Goal: Information Seeking & Learning: Learn about a topic

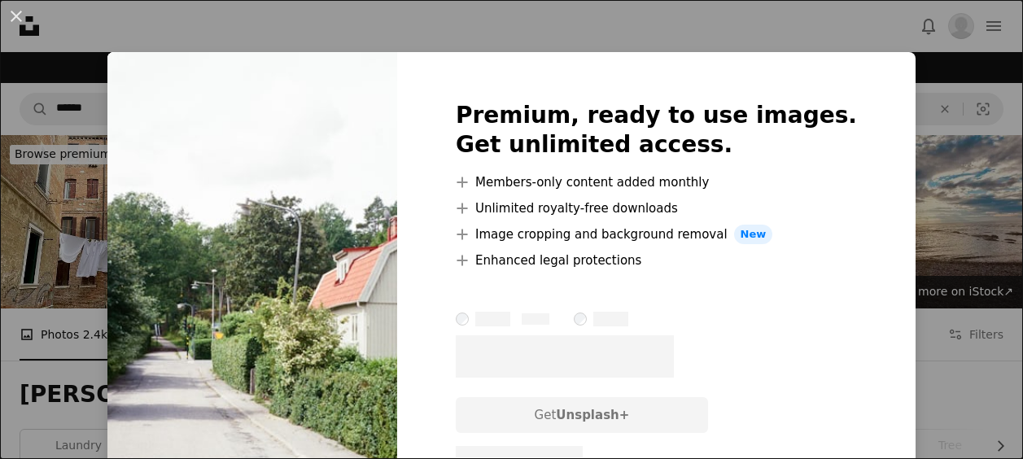
scroll to position [287, 0]
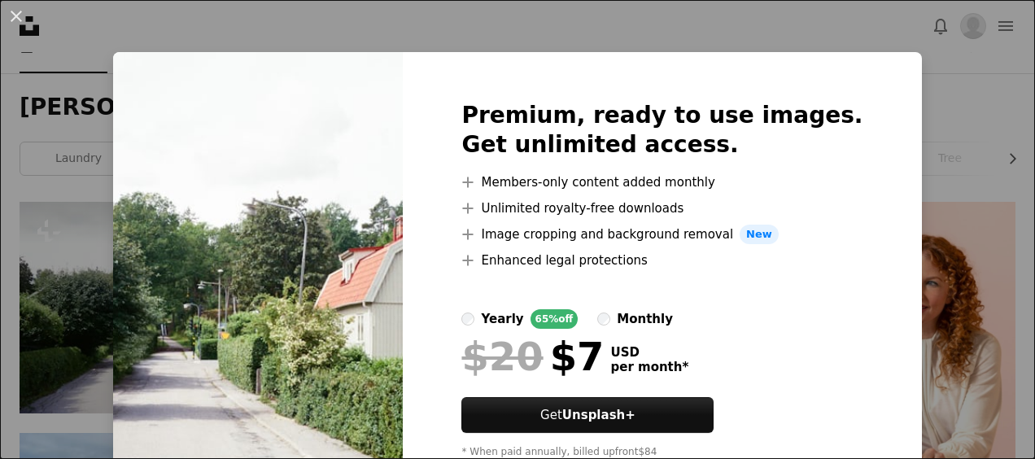
click at [947, 171] on div "An X shape Premium, ready to use images. Get unlimited access. A plus sign Memb…" at bounding box center [517, 229] width 1035 height 459
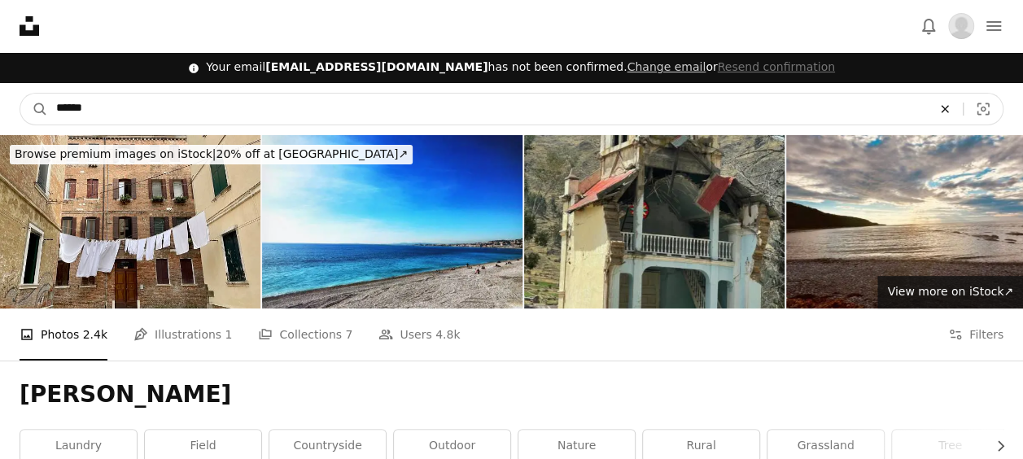
click at [947, 111] on icon "Find visuals sitewide" at bounding box center [944, 108] width 7 height 7
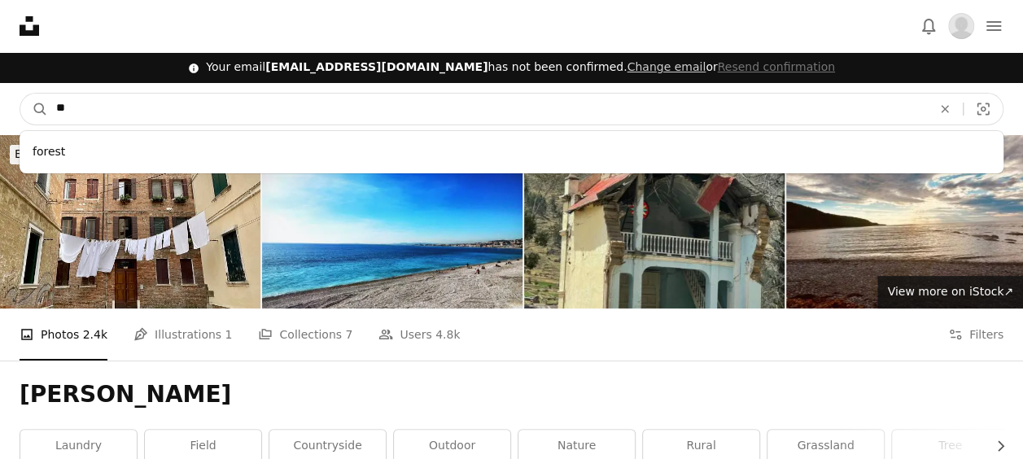
type input "*"
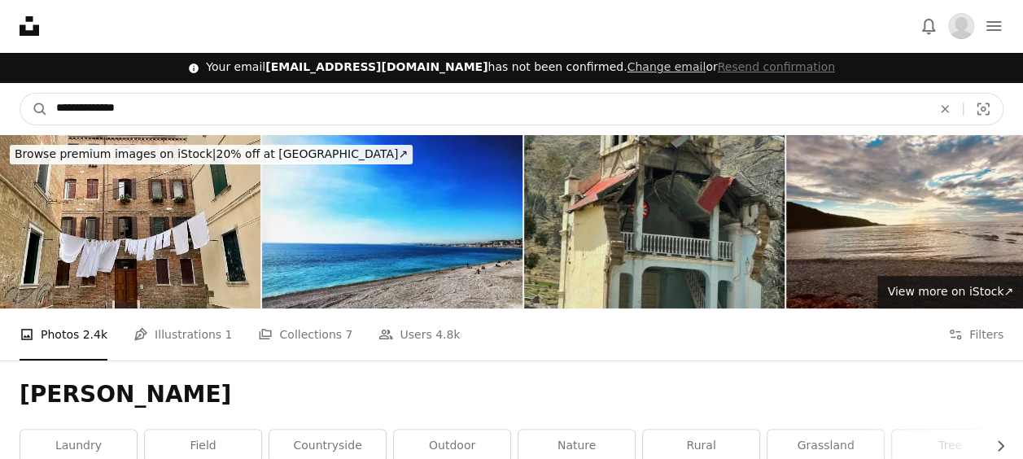
type input "**********"
click button "A magnifying glass" at bounding box center [34, 109] width 28 height 31
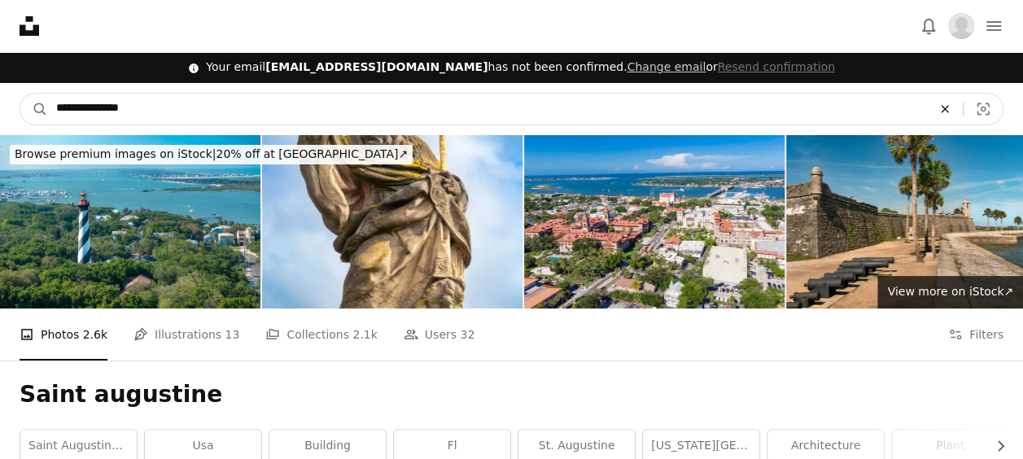
click at [949, 107] on icon "An X shape" at bounding box center [945, 109] width 36 height 13
type input "*"
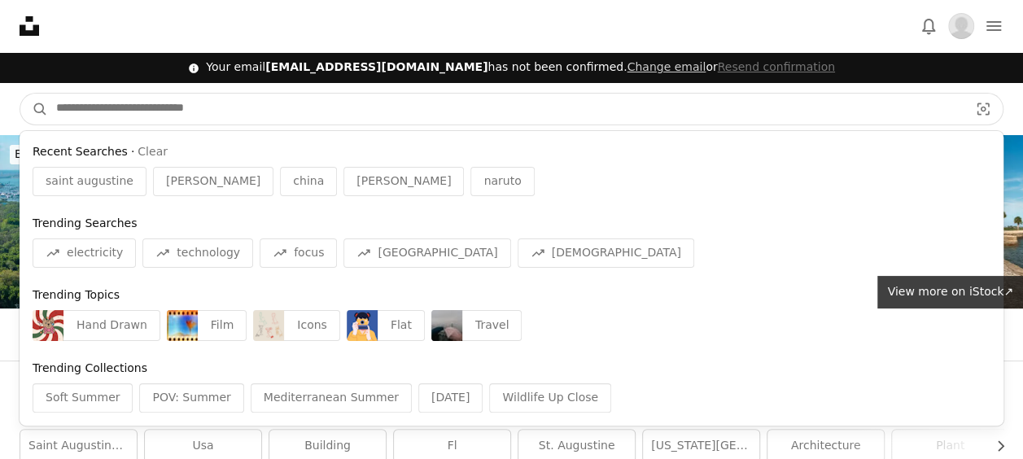
type input "*"
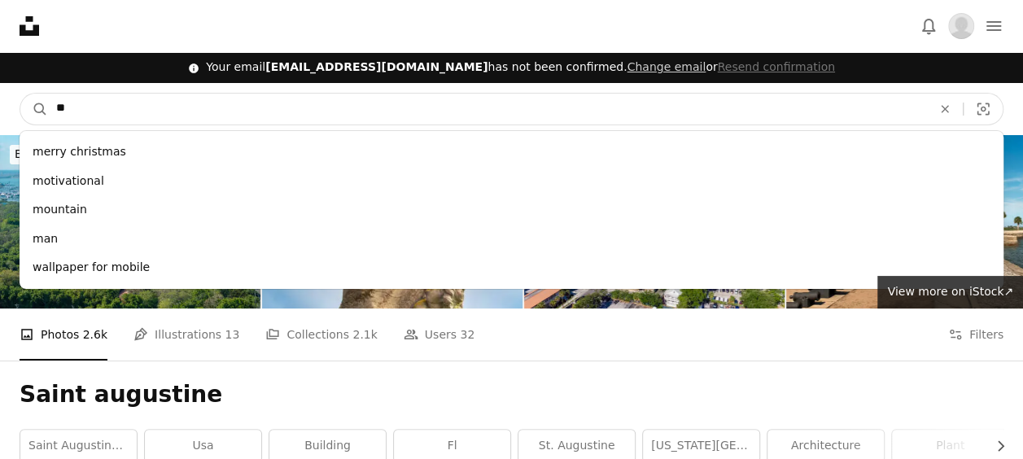
type input "*"
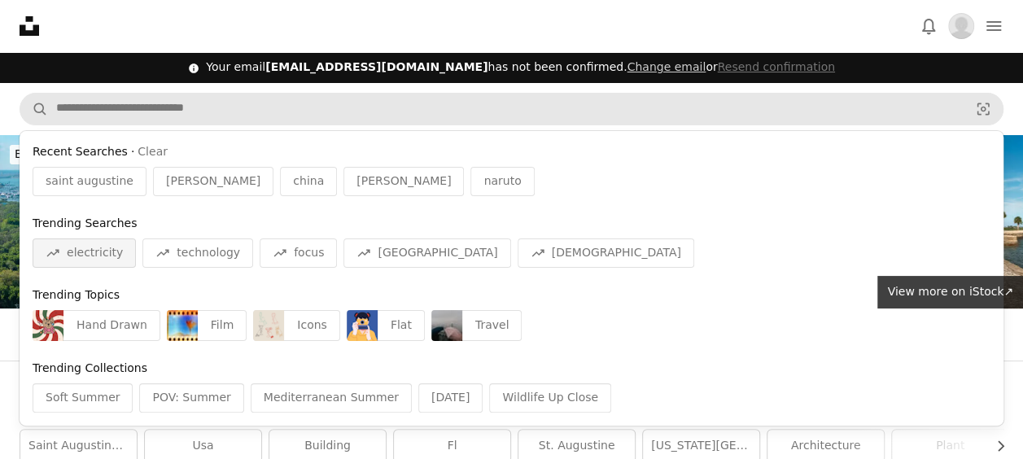
click at [93, 257] on span "electricity" at bounding box center [95, 253] width 56 height 16
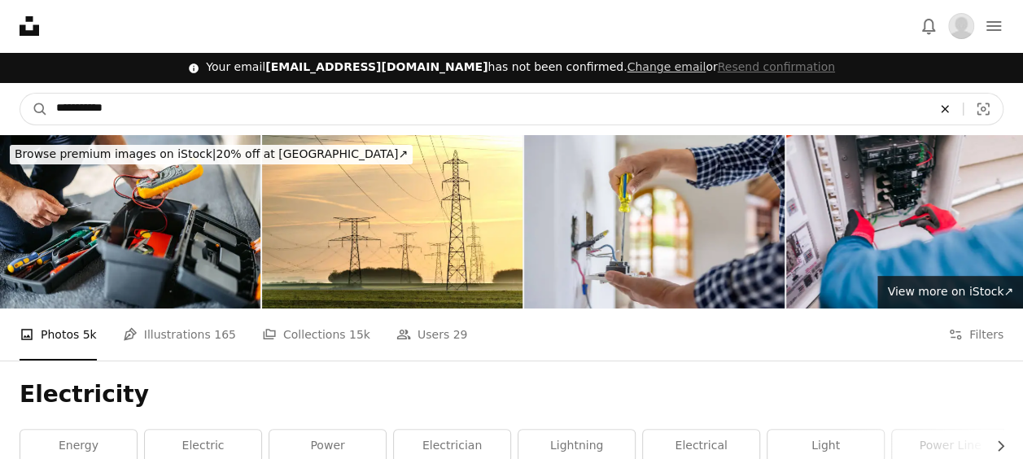
click at [945, 115] on icon "An X shape" at bounding box center [945, 109] width 36 height 13
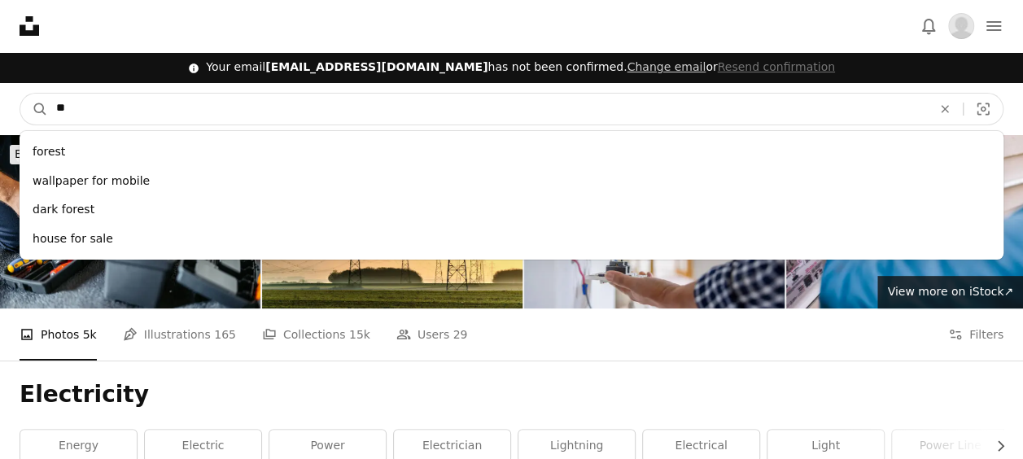
type input "*"
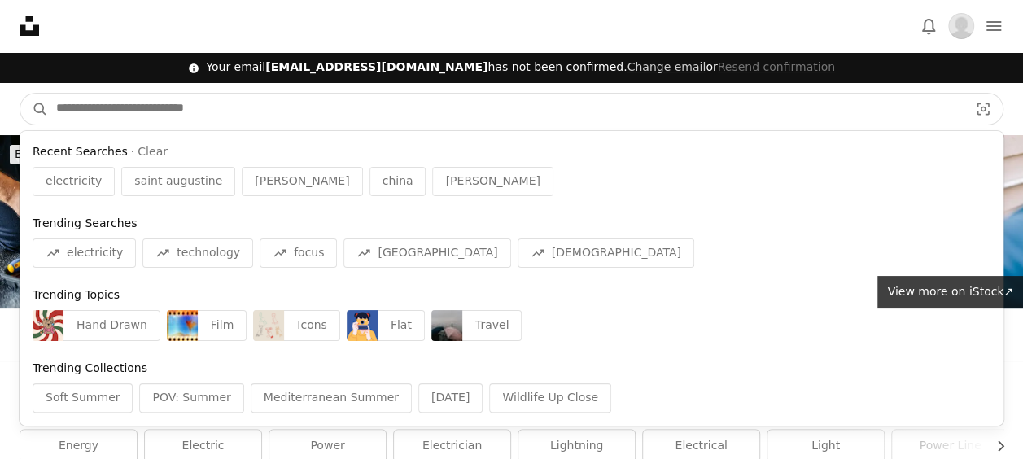
type input "*"
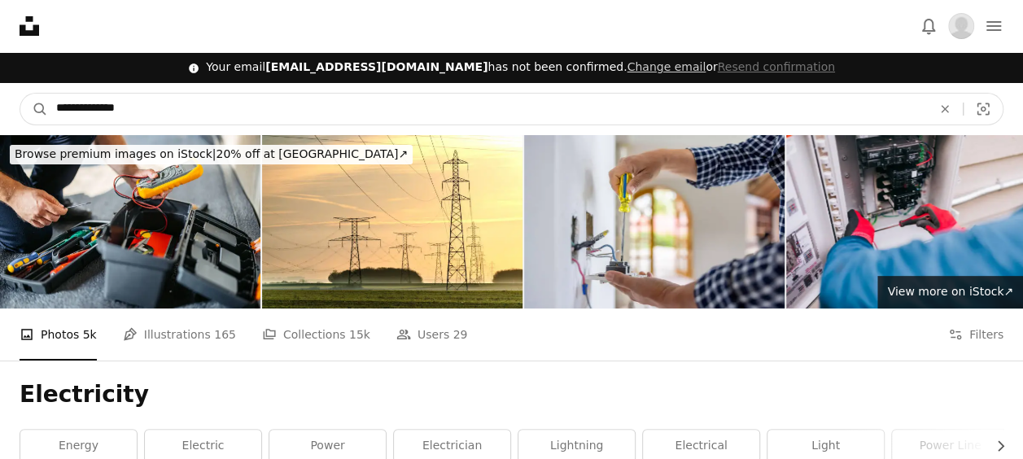
type input "**********"
click button "A magnifying glass" at bounding box center [34, 109] width 28 height 31
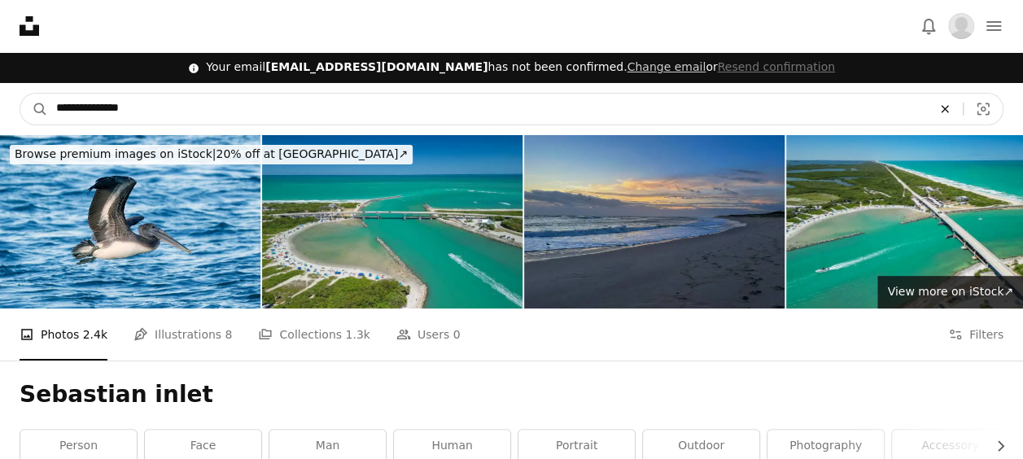
click at [942, 106] on icon "Find visuals sitewide" at bounding box center [944, 108] width 7 height 7
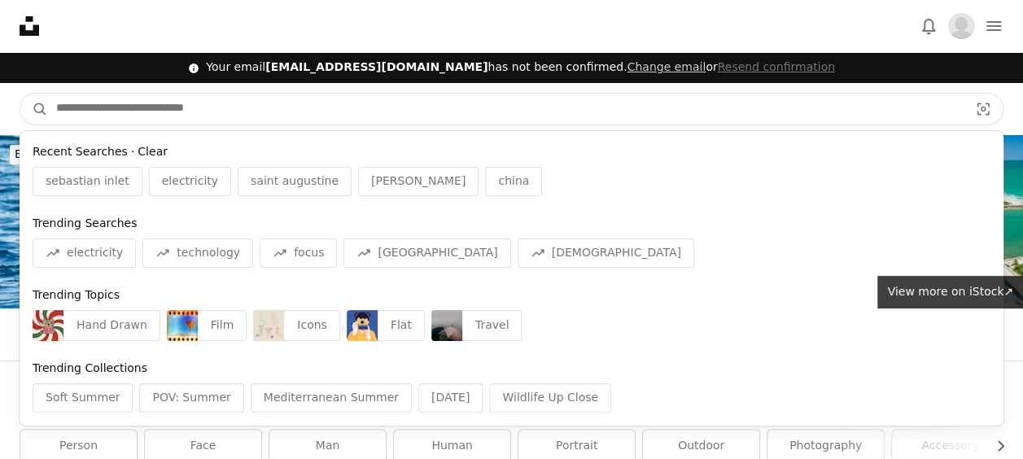
click at [138, 158] on button "Clear" at bounding box center [153, 152] width 30 height 16
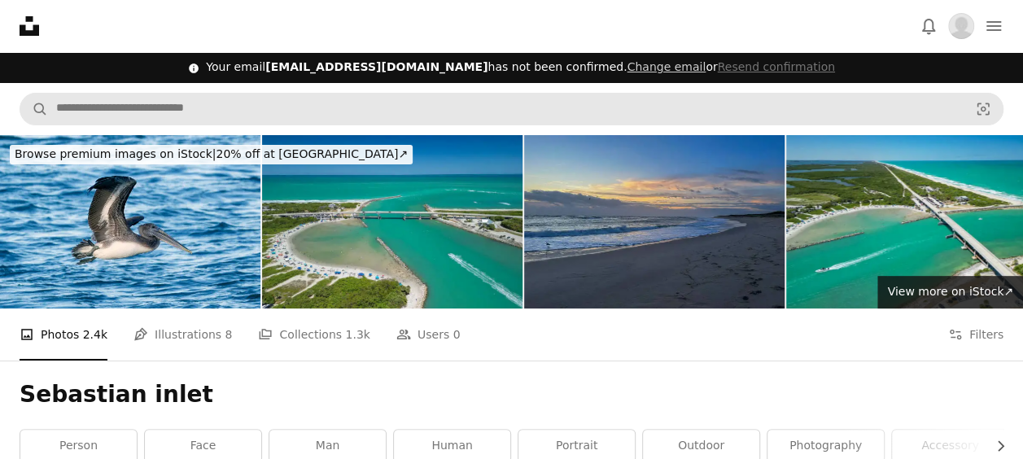
click at [24, 28] on icon at bounding box center [30, 26] width 20 height 20
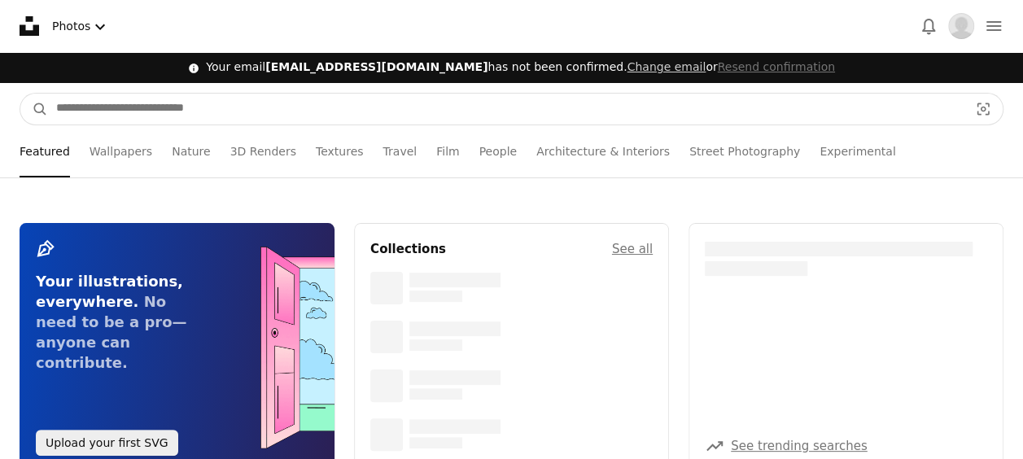
click at [124, 119] on input "Find visuals sitewide" at bounding box center [506, 109] width 916 height 31
type input "********"
click at [20, 94] on button "A magnifying glass" at bounding box center [34, 109] width 28 height 31
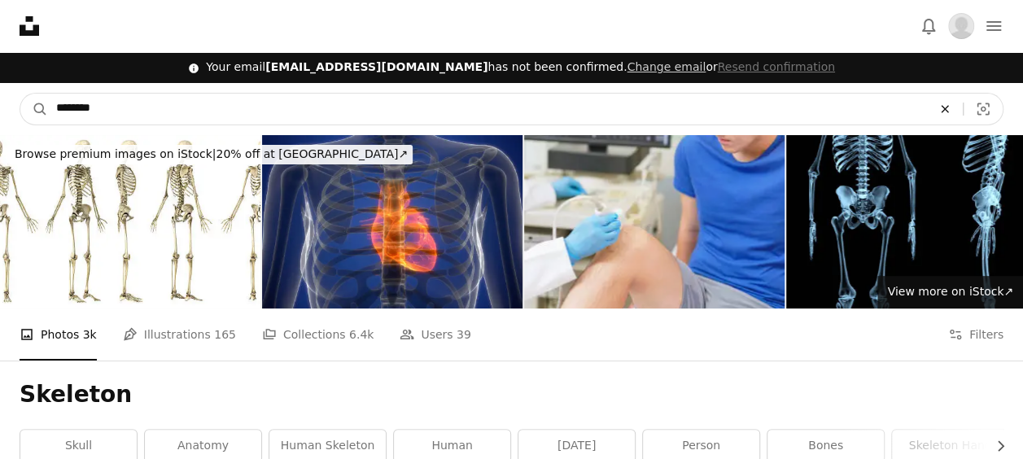
click at [954, 106] on icon "An X shape" at bounding box center [945, 109] width 36 height 13
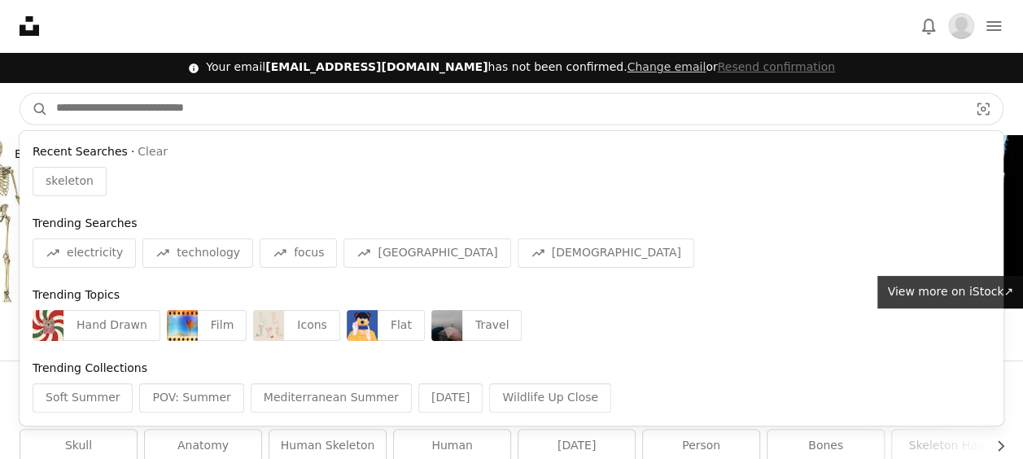
type input "*"
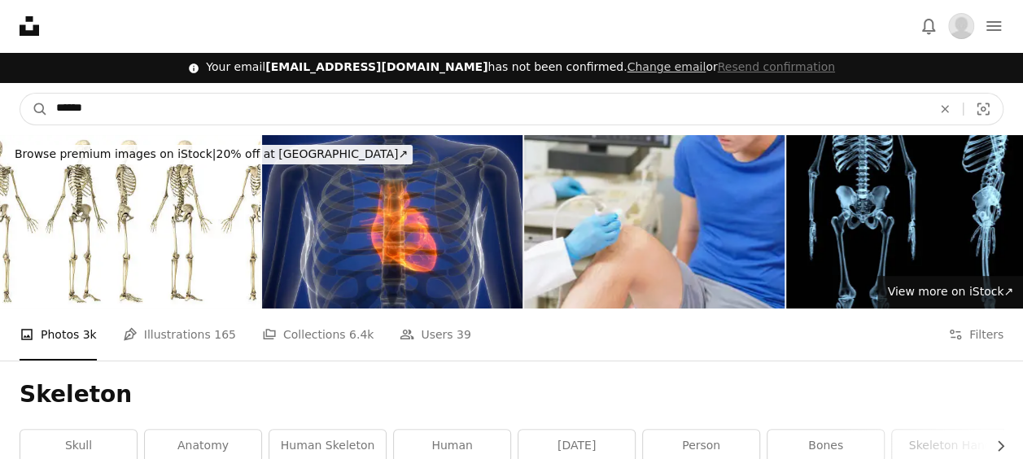
type input "*******"
click button "A magnifying glass" at bounding box center [34, 109] width 28 height 31
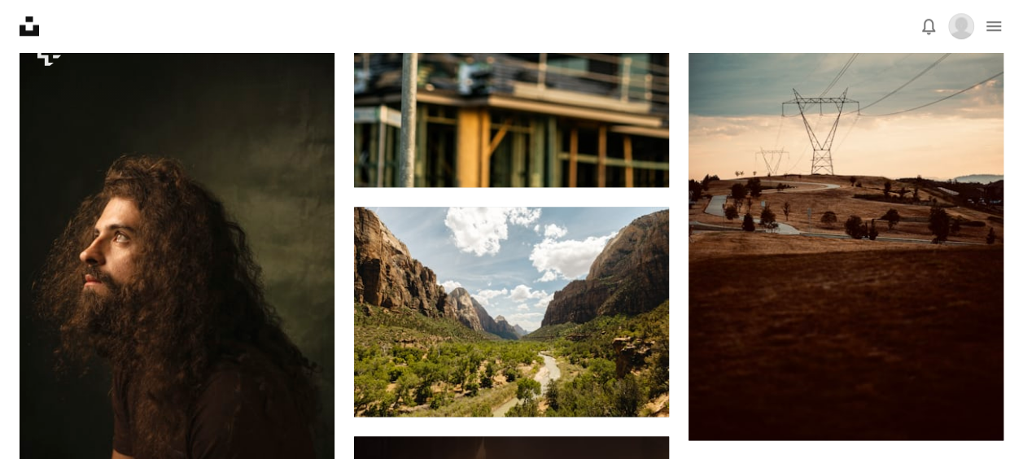
scroll to position [951, 0]
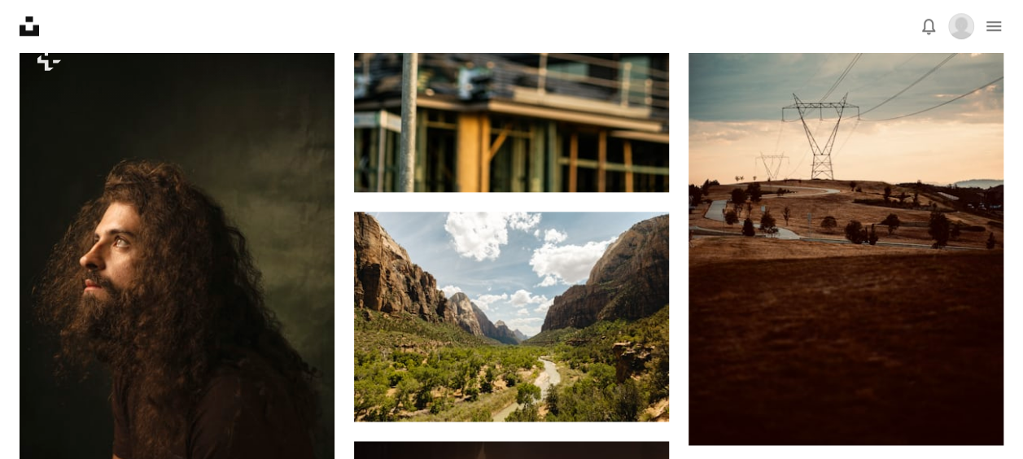
click at [27, 26] on icon "Unsplash logo Unsplash Home" at bounding box center [29, 26] width 33 height 33
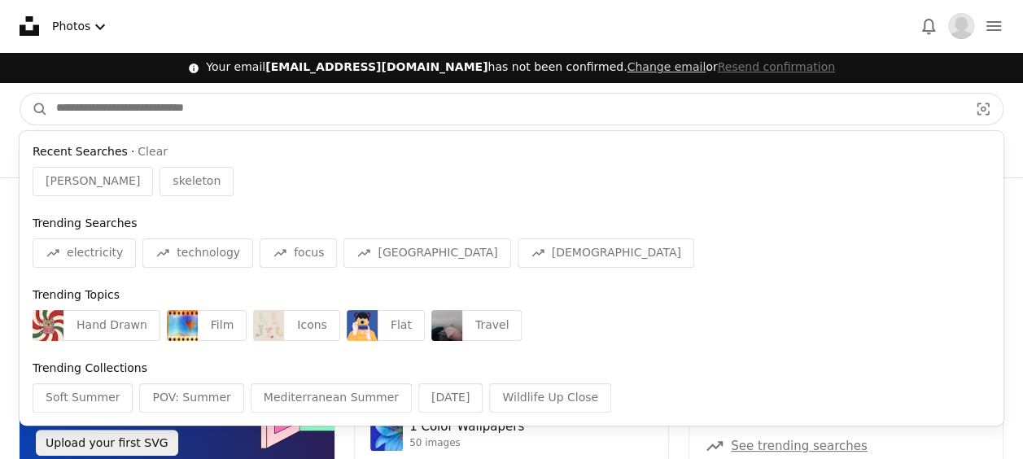
click at [304, 119] on input "Find visuals sitewide" at bounding box center [506, 109] width 916 height 31
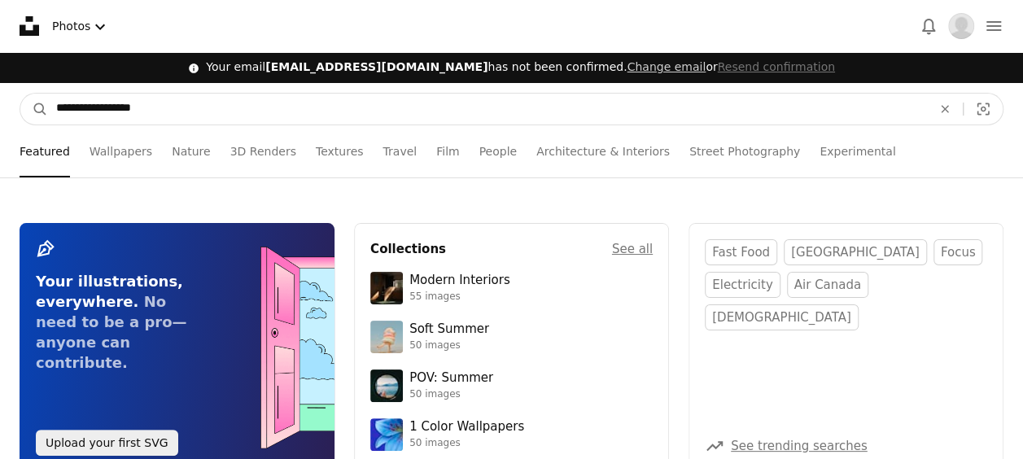
type input "**********"
click at [20, 94] on button "A magnifying glass" at bounding box center [34, 109] width 28 height 31
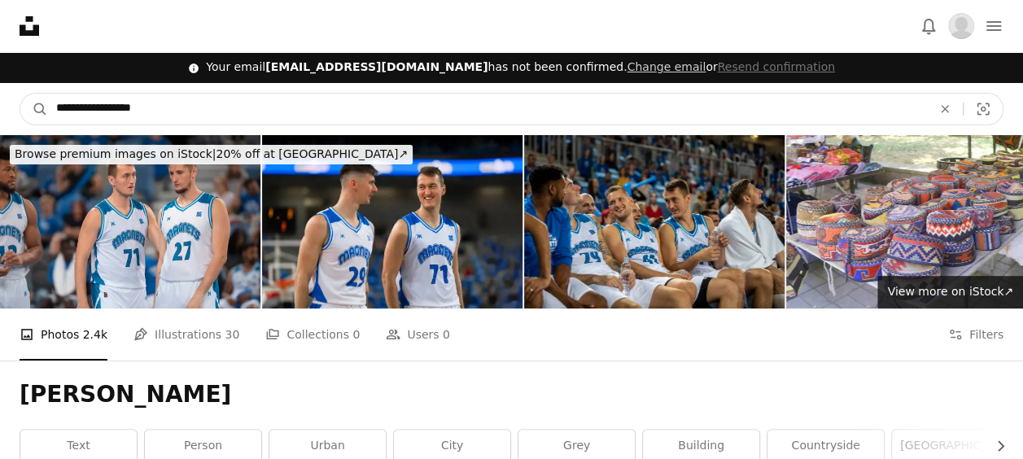
click at [732, 103] on input "**********" at bounding box center [487, 109] width 879 height 31
type input "*"
